Goal: Transaction & Acquisition: Purchase product/service

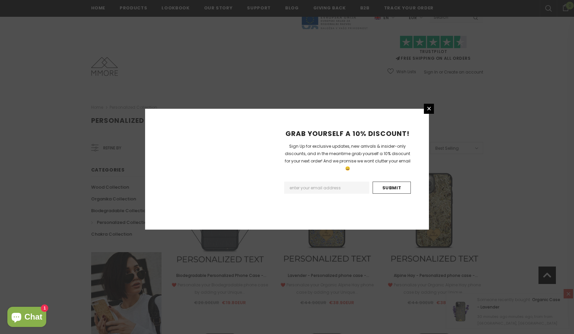
scroll to position [726, 0]
